Goal: Navigation & Orientation: Understand site structure

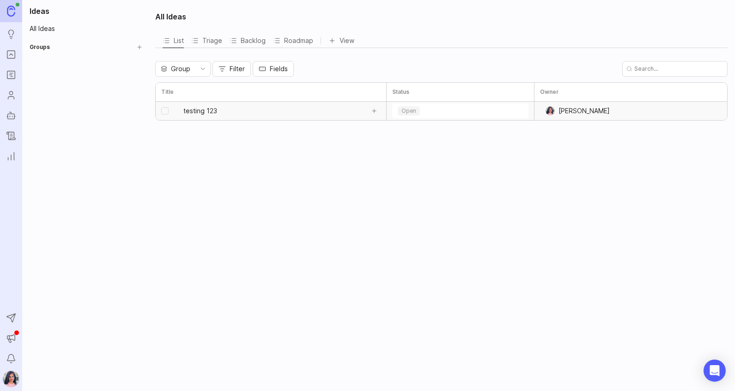
click at [212, 105] on link "testing 123" at bounding box center [273, 111] width 181 height 18
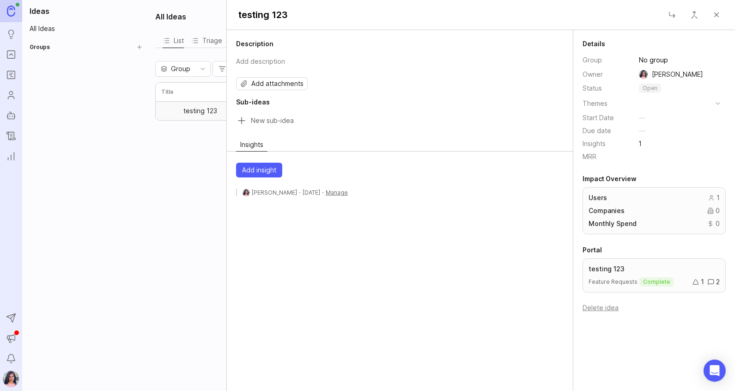
click at [162, 239] on div "All Ideas List Triage Backlog Roadmap View To pick up a draggable item, press t…" at bounding box center [442, 195] width 585 height 391
click at [716, 7] on button "Close" at bounding box center [716, 15] width 18 height 18
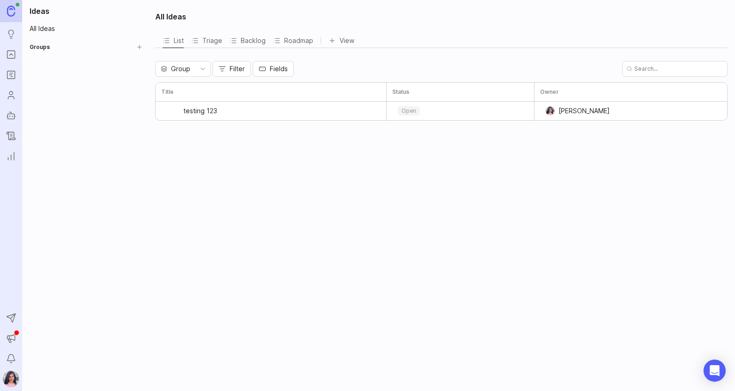
click at [11, 83] on ul "Ideas Portal Roadmaps Users Autopilot Changelog Reporting" at bounding box center [11, 82] width 22 height 164
click at [11, 78] on icon "Roadmaps" at bounding box center [11, 74] width 10 height 11
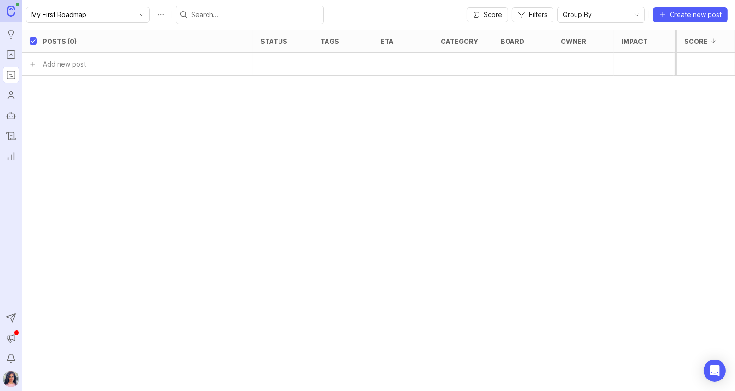
click at [14, 102] on link "Users" at bounding box center [11, 95] width 17 height 17
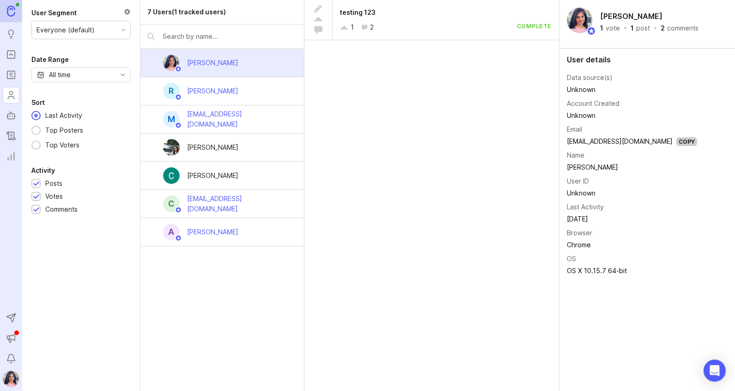
click at [12, 127] on link "Changelog" at bounding box center [11, 135] width 17 height 17
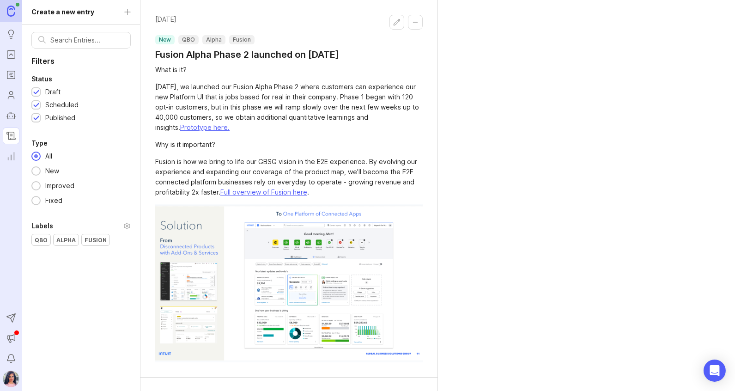
click at [10, 119] on icon "Autopilot" at bounding box center [11, 115] width 10 height 11
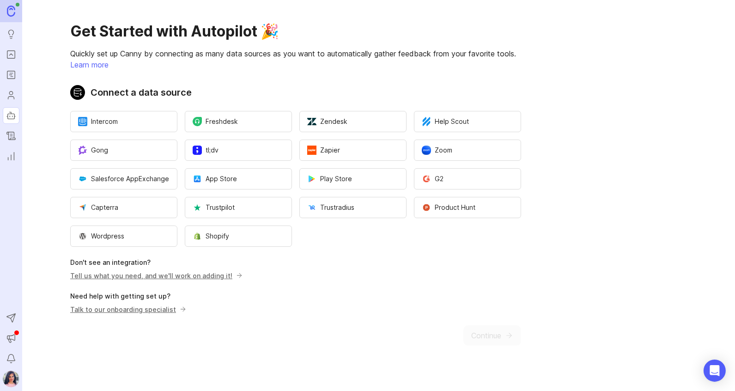
click at [8, 154] on icon "Reporting" at bounding box center [11, 156] width 10 height 11
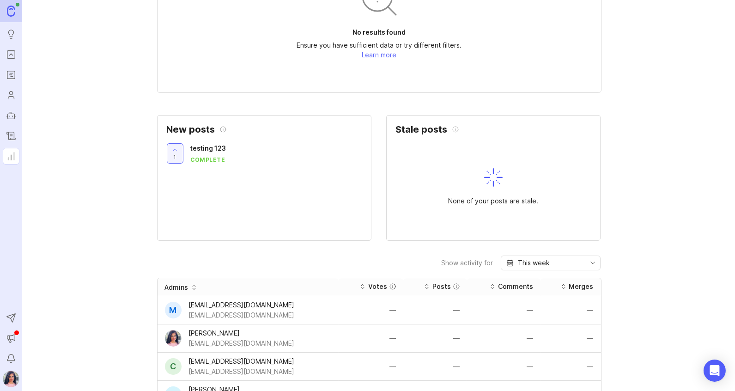
scroll to position [249, 0]
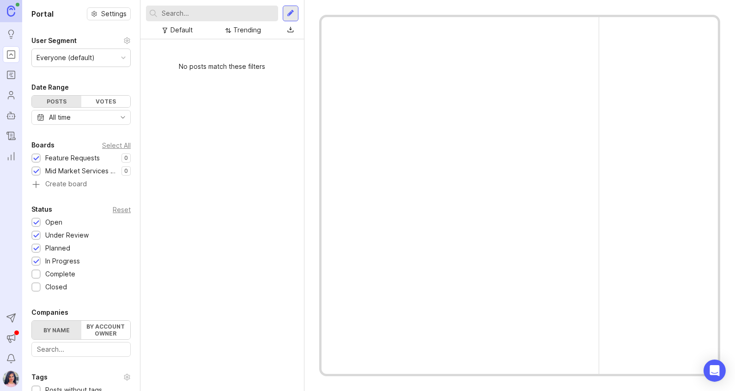
click at [12, 77] on icon "Roadmaps" at bounding box center [12, 77] width 2 height 0
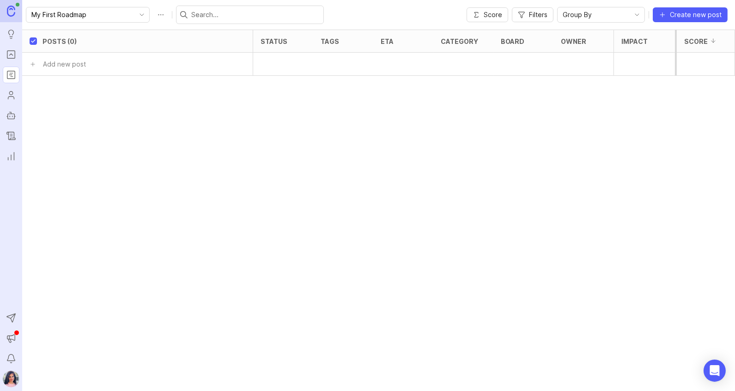
click at [12, 87] on link "Users" at bounding box center [11, 95] width 17 height 17
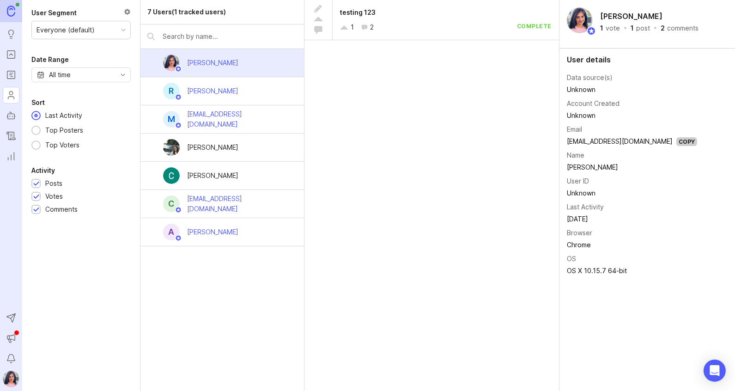
click at [4, 114] on link "Autopilot" at bounding box center [11, 115] width 17 height 17
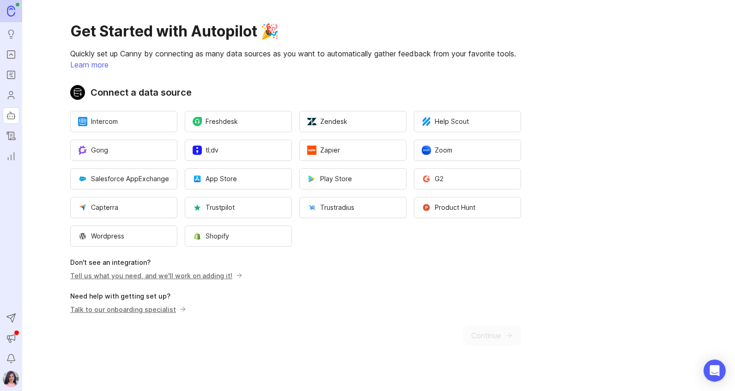
click at [9, 143] on link "Changelog" at bounding box center [11, 135] width 17 height 17
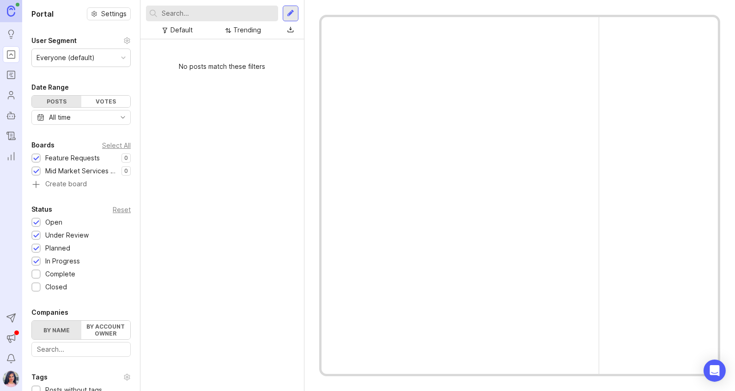
click at [9, 69] on icon "Roadmaps" at bounding box center [11, 74] width 10 height 11
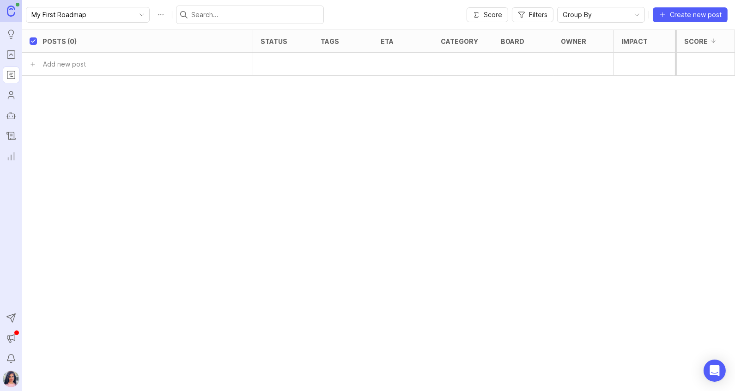
click at [9, 89] on link "Users" at bounding box center [11, 95] width 17 height 17
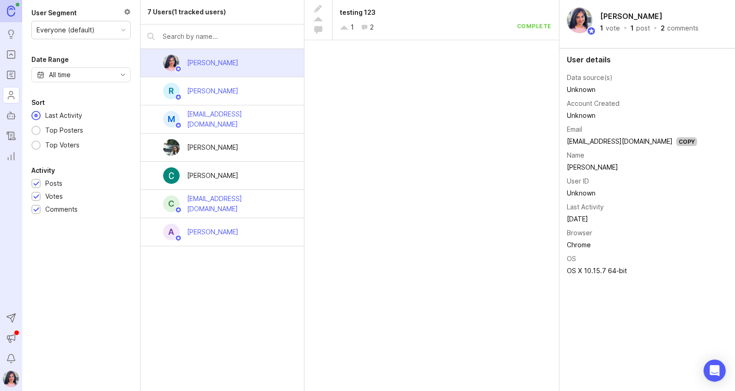
click at [9, 16] on link at bounding box center [11, 11] width 22 height 22
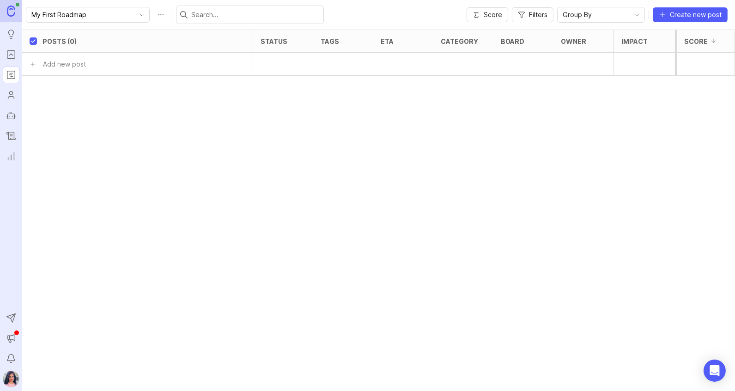
click at [9, 90] on icon "Users" at bounding box center [11, 95] width 10 height 11
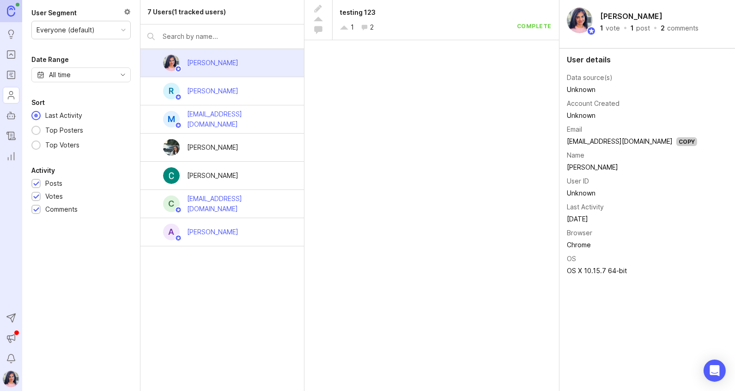
click at [9, 105] on ul "Ideas Portal Roadmaps Users Autopilot Changelog Reporting" at bounding box center [11, 82] width 22 height 164
click at [9, 114] on icon "Autopilot" at bounding box center [11, 115] width 10 height 11
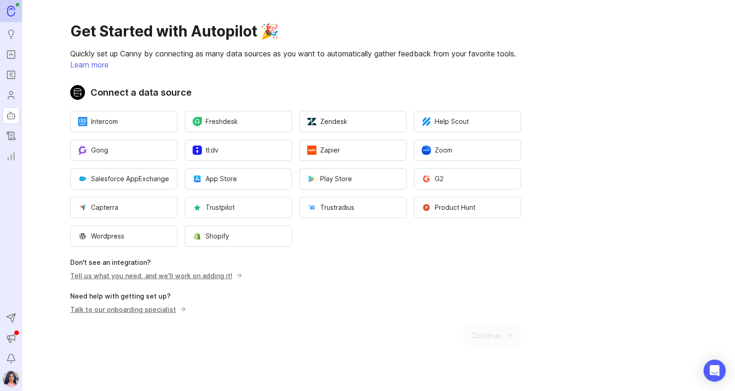
click at [10, 137] on icon "Changelog" at bounding box center [11, 135] width 10 height 11
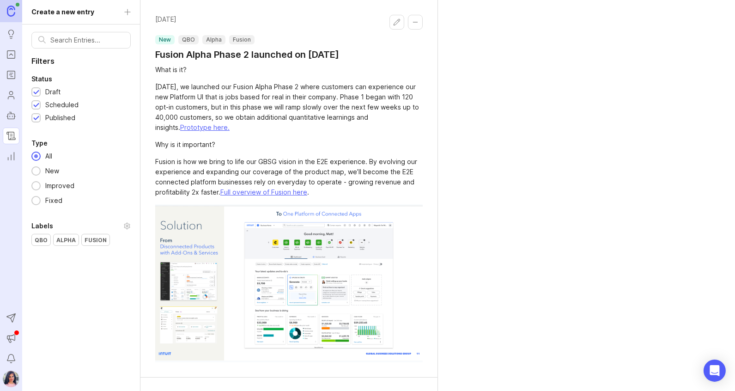
click at [395, 26] on button "Edit changelog entry" at bounding box center [396, 22] width 15 height 15
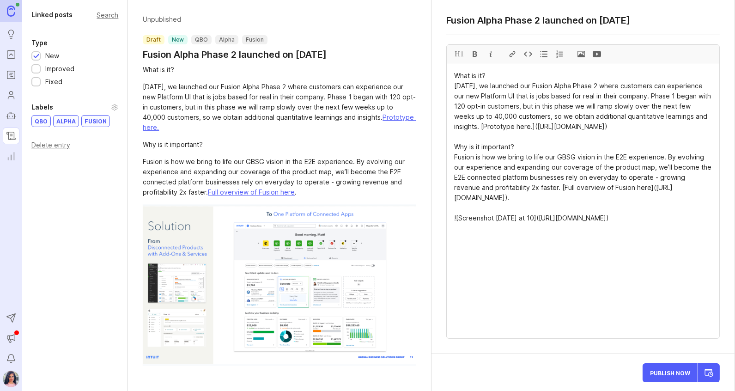
click at [12, 13] on img at bounding box center [11, 11] width 8 height 11
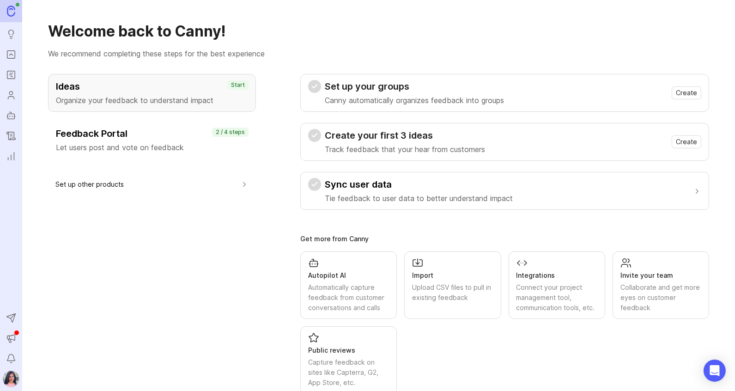
click at [9, 11] on img at bounding box center [11, 11] width 8 height 11
click at [7, 380] on img at bounding box center [11, 378] width 17 height 17
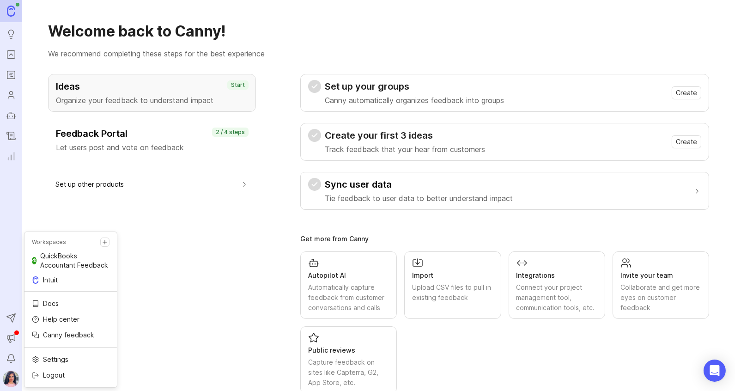
click at [55, 253] on p "QuickBooks Accountant Feedback" at bounding box center [74, 260] width 69 height 18
